Goal: Task Accomplishment & Management: Complete application form

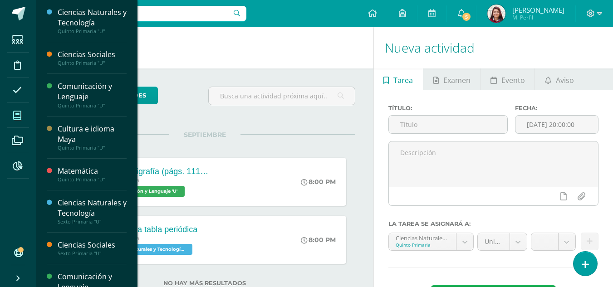
click at [18, 116] on icon at bounding box center [17, 115] width 8 height 9
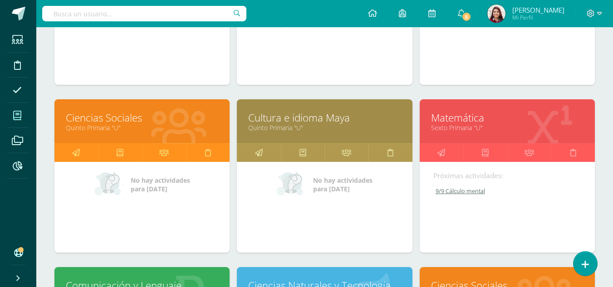
scroll to position [275, 0]
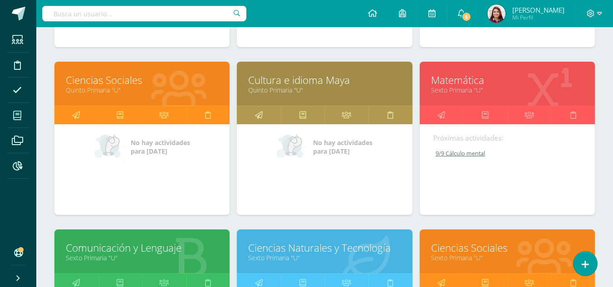
click at [451, 84] on link "Matemática" at bounding box center [507, 80] width 153 height 14
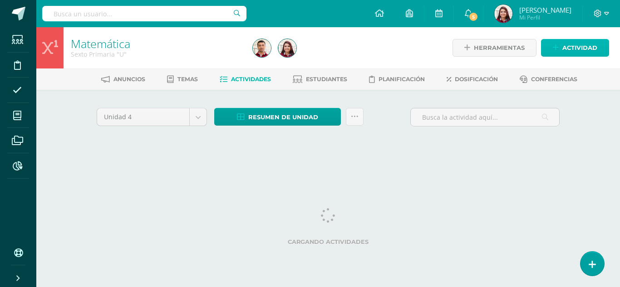
click at [574, 50] on span "Actividad" at bounding box center [580, 48] width 35 height 17
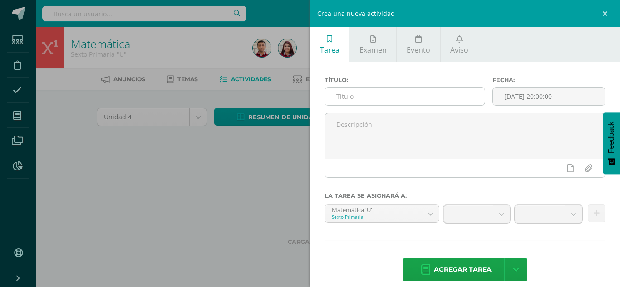
click at [430, 89] on input "text" at bounding box center [405, 97] width 160 height 18
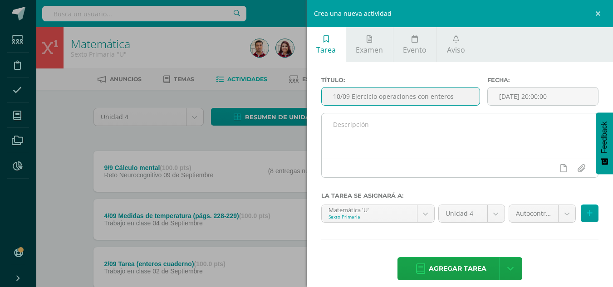
type input "10/09 Ejercicio operaciones con enteros"
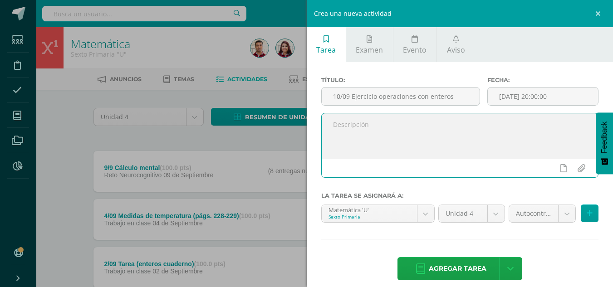
click at [444, 135] on textarea at bounding box center [460, 136] width 277 height 45
type textarea "R"
paste textarea "Ejercicio: resuelve las siguientes operaciones con enteros. • (-25) + (-40) + (…"
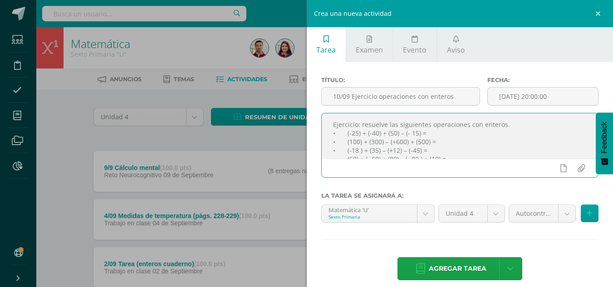
scroll to position [22, 0]
type textarea "Ejercicio: resuelve las siguientes operaciones con enteros. • (-25) + (-40) + (…"
click at [561, 171] on icon at bounding box center [564, 168] width 6 height 8
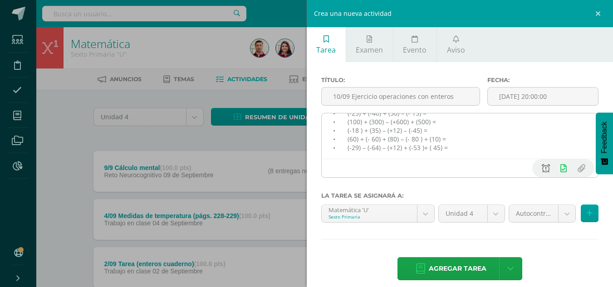
click at [542, 170] on icon at bounding box center [546, 168] width 8 height 8
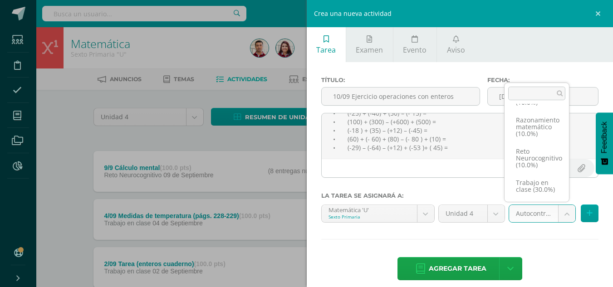
scroll to position [77, 0]
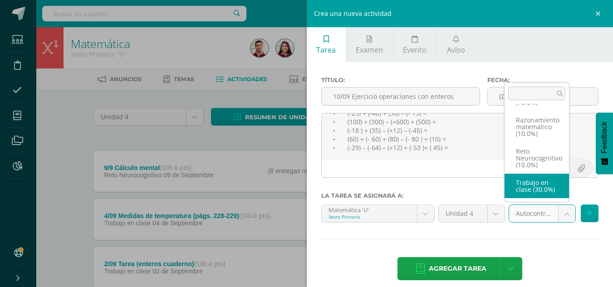
select select "203813"
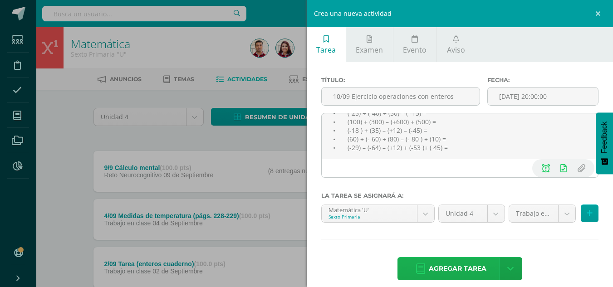
click at [469, 267] on span "Agregar tarea" at bounding box center [458, 269] width 58 height 22
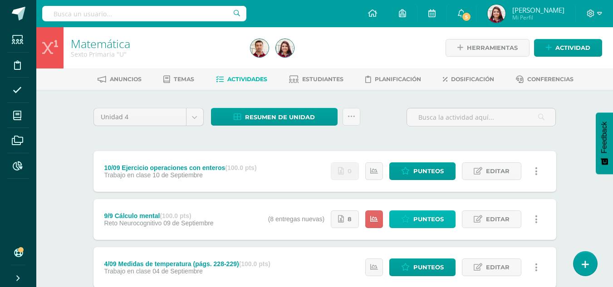
click at [418, 215] on span "Punteos" at bounding box center [429, 219] width 30 height 17
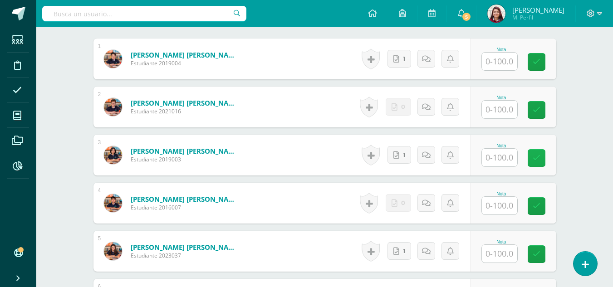
scroll to position [286, 0]
click at [495, 102] on input "text" at bounding box center [499, 109] width 35 height 18
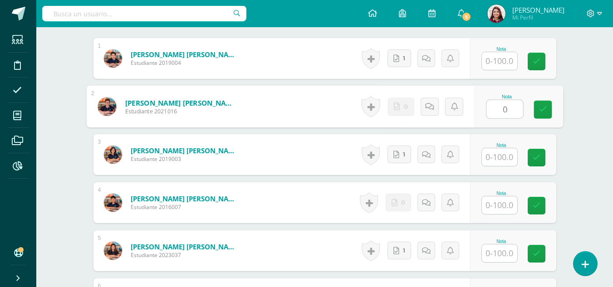
type input "0"
click at [504, 205] on input "text" at bounding box center [499, 206] width 35 height 18
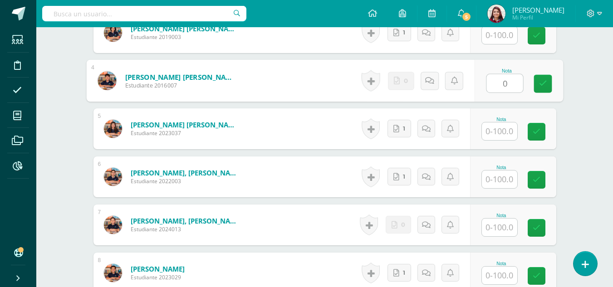
scroll to position [420, 0]
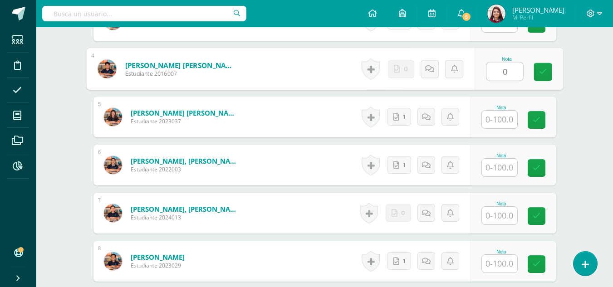
type input "0"
click at [492, 215] on input "text" at bounding box center [499, 216] width 35 height 18
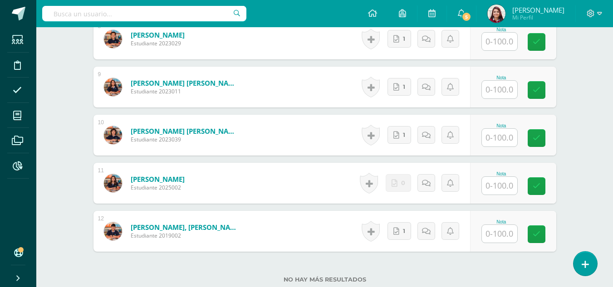
scroll to position [649, 0]
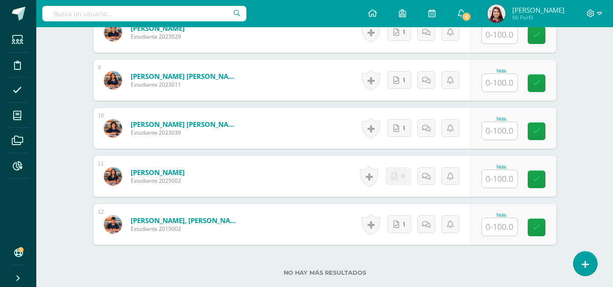
type input "0"
click at [502, 184] on input "text" at bounding box center [505, 179] width 36 height 18
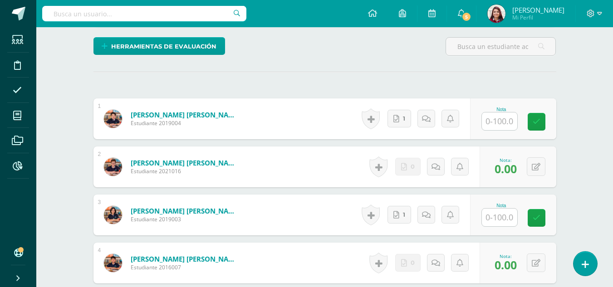
scroll to position [196, 0]
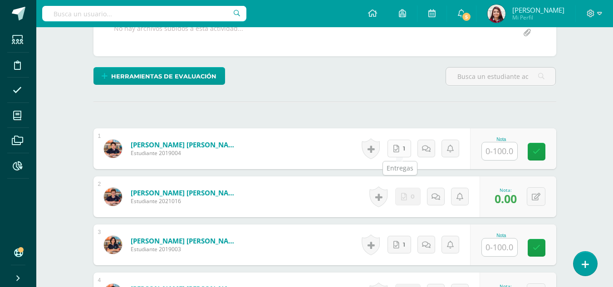
click at [400, 147] on link "1" at bounding box center [400, 149] width 24 height 18
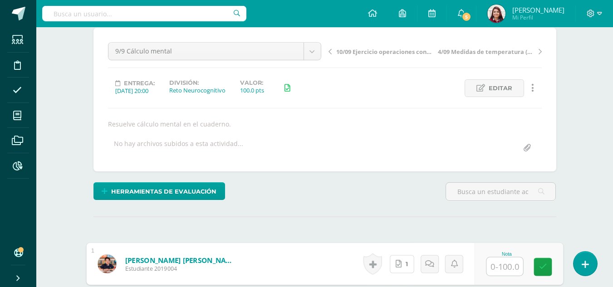
scroll to position [0, 0]
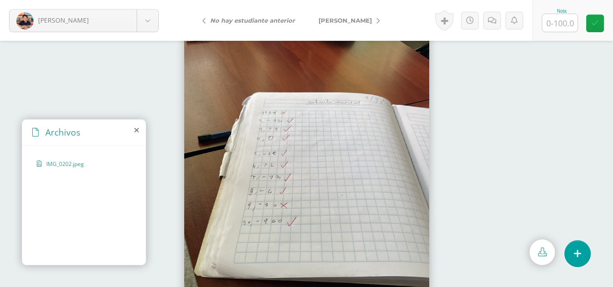
click at [551, 22] on input "text" at bounding box center [560, 23] width 35 height 18
type input "80"
click at [348, 21] on span "[PERSON_NAME]" at bounding box center [346, 20] width 54 height 7
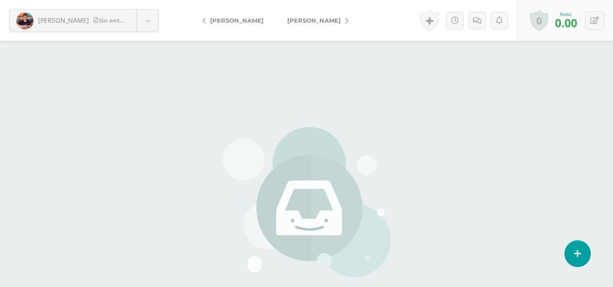
click at [348, 21] on link "[PERSON_NAME]" at bounding box center [316, 21] width 80 height 22
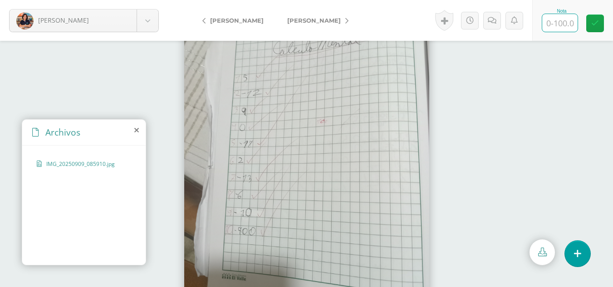
click at [564, 25] on input "text" at bounding box center [560, 23] width 35 height 18
type input "100"
click at [554, 88] on div at bounding box center [306, 164] width 613 height 247
click at [296, 25] on link "[PERSON_NAME]" at bounding box center [316, 21] width 80 height 22
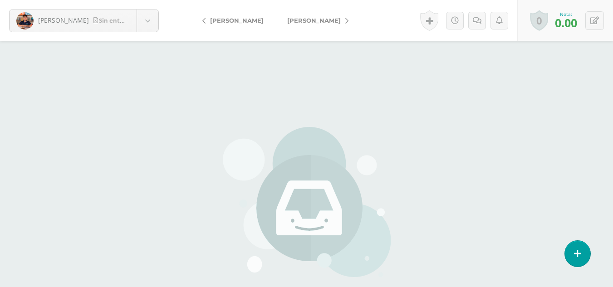
click at [296, 25] on link "[PERSON_NAME]" at bounding box center [316, 21] width 80 height 22
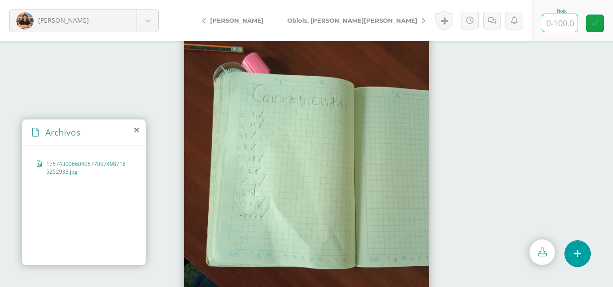
click at [556, 26] on input "text" at bounding box center [560, 23] width 35 height 18
type input "100"
click at [463, 109] on div at bounding box center [306, 164] width 613 height 247
click at [314, 19] on span "Obiols, [PERSON_NAME][PERSON_NAME]" at bounding box center [352, 20] width 130 height 7
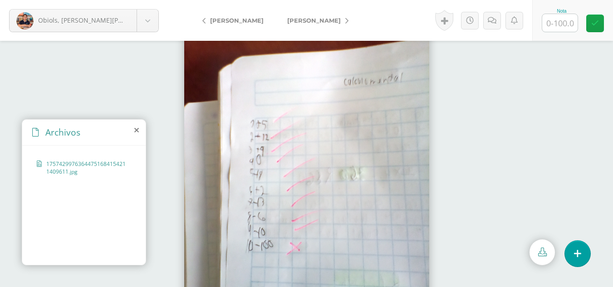
scroll to position [40, 0]
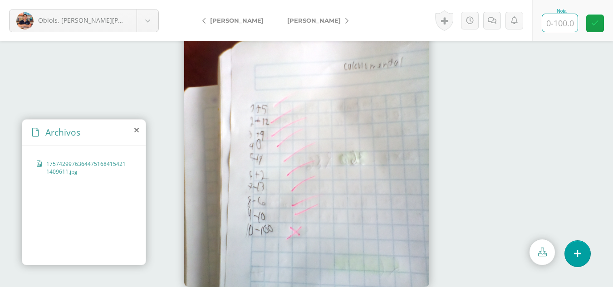
click at [553, 25] on input "text" at bounding box center [560, 23] width 35 height 18
type input "90"
click at [528, 161] on div at bounding box center [306, 123] width 613 height 247
click at [321, 22] on span "Ordoñez Del, Ian" at bounding box center [314, 20] width 54 height 7
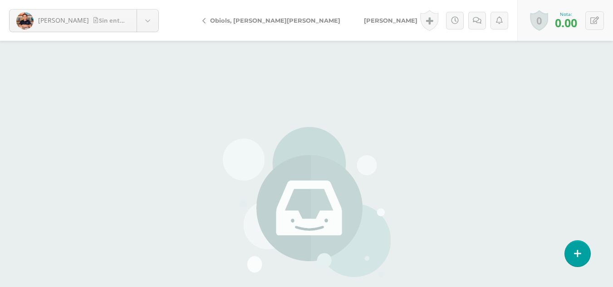
click at [352, 11] on link "[PERSON_NAME]" at bounding box center [392, 21] width 80 height 22
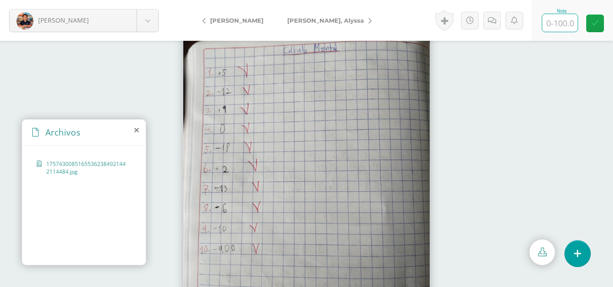
click at [566, 23] on input "text" at bounding box center [560, 23] width 35 height 18
type input "100"
click at [357, 64] on img at bounding box center [306, 164] width 246 height 327
click at [321, 21] on span "[PERSON_NAME], Alyssa" at bounding box center [325, 20] width 77 height 7
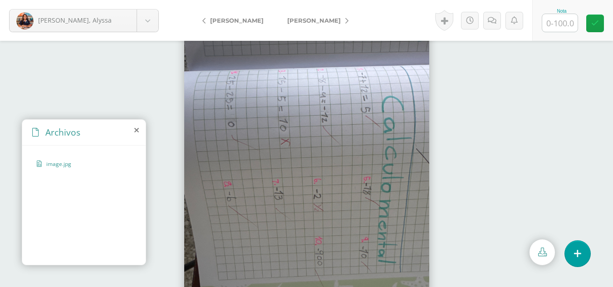
click at [552, 23] on input "text" at bounding box center [560, 23] width 35 height 18
type input "85"
click at [542, 97] on div at bounding box center [306, 164] width 613 height 247
click at [299, 23] on span "[PERSON_NAME]" at bounding box center [314, 20] width 54 height 7
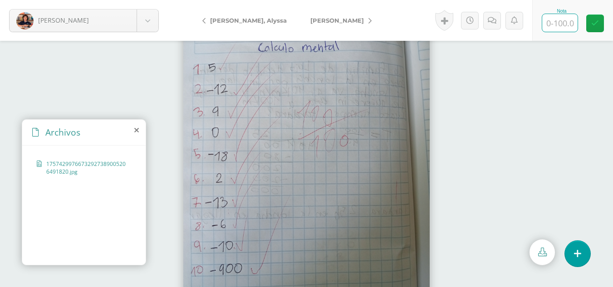
click at [550, 15] on input "text" at bounding box center [560, 23] width 35 height 18
type input "100"
click at [536, 75] on div at bounding box center [306, 164] width 613 height 247
click at [336, 19] on span "[PERSON_NAME]" at bounding box center [338, 20] width 54 height 7
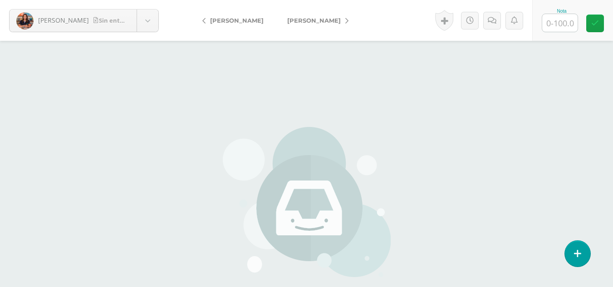
click at [323, 25] on link "[PERSON_NAME]" at bounding box center [316, 21] width 80 height 22
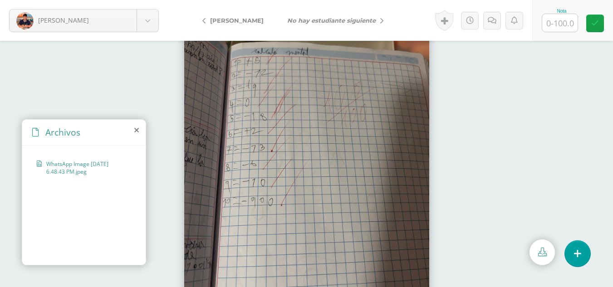
click at [557, 24] on input "text" at bounding box center [560, 23] width 35 height 18
type input "100"
click at [551, 74] on div at bounding box center [306, 164] width 613 height 247
click at [117, 0] on body "[PERSON_NAME], [PERSON_NAME], [PERSON_NAME], [PERSON_NAME], [PERSON_NAME], [PER…" at bounding box center [306, 0] width 613 height 0
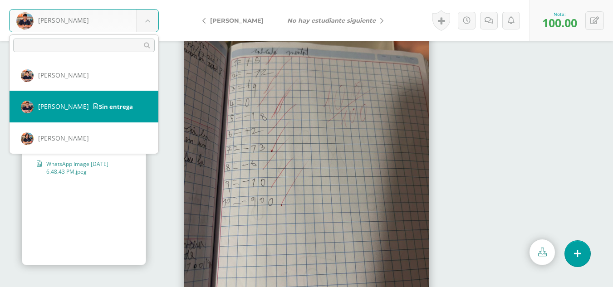
select select "487"
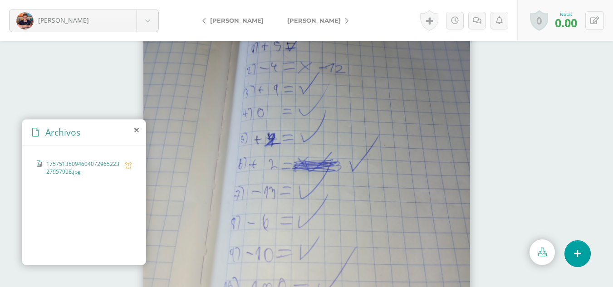
click at [604, 19] on button at bounding box center [595, 20] width 19 height 19
type input "65"
click at [563, 107] on div at bounding box center [306, 164] width 613 height 247
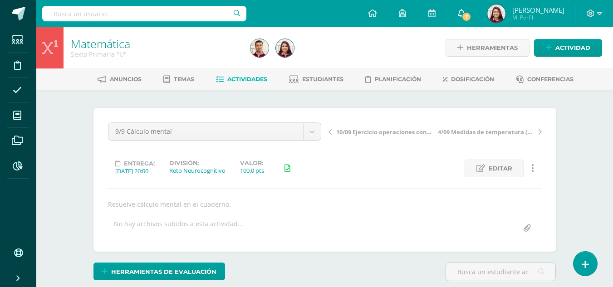
click at [472, 18] on span "7" at bounding box center [467, 17] width 10 height 10
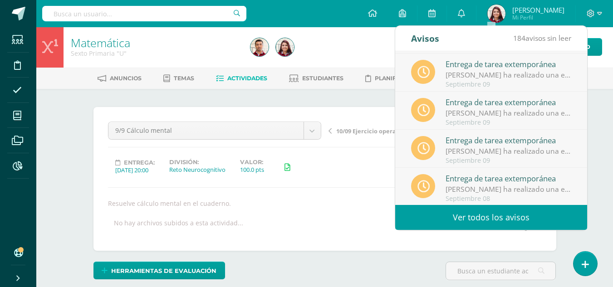
scroll to position [151, 0]
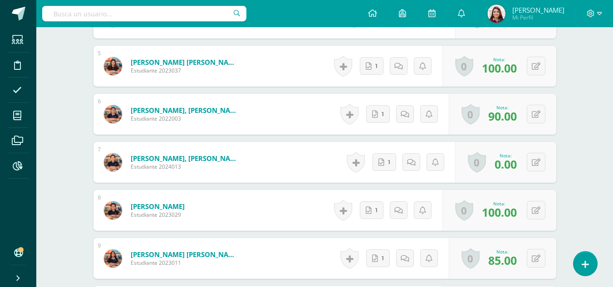
scroll to position [486, 0]
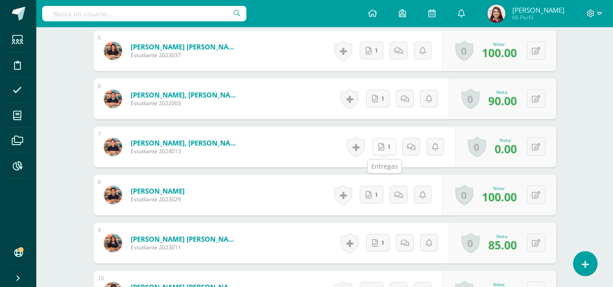
click at [390, 149] on span "1" at bounding box center [389, 147] width 2 height 17
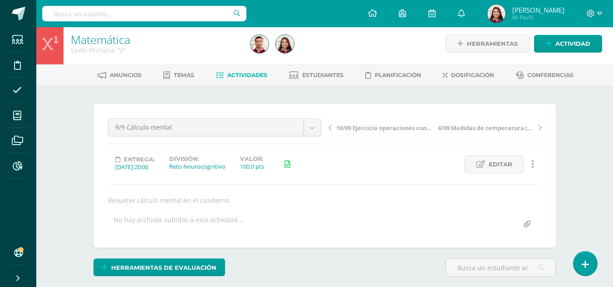
scroll to position [0, 0]
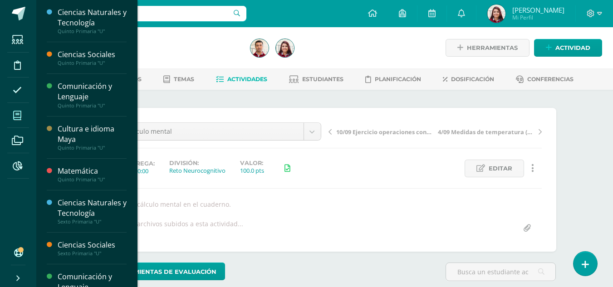
click at [15, 116] on icon at bounding box center [17, 115] width 8 height 9
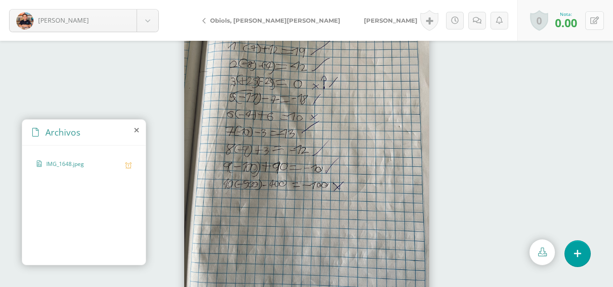
click at [602, 23] on button at bounding box center [595, 20] width 19 height 19
type input "7"
type input "65"
click at [299, 55] on img at bounding box center [306, 164] width 245 height 327
